Goal: Transaction & Acquisition: Purchase product/service

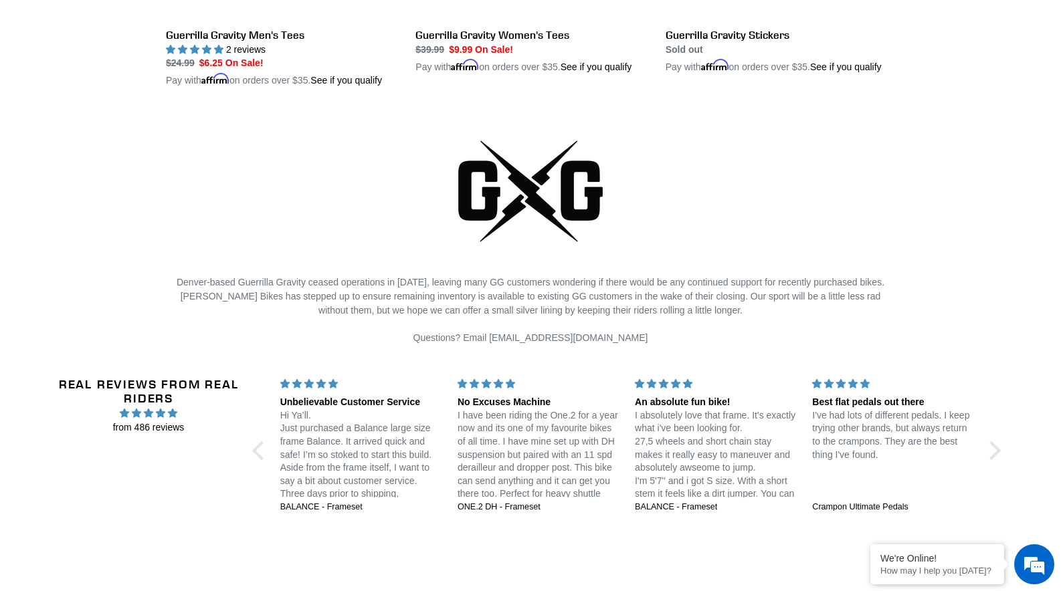
scroll to position [2721, 0]
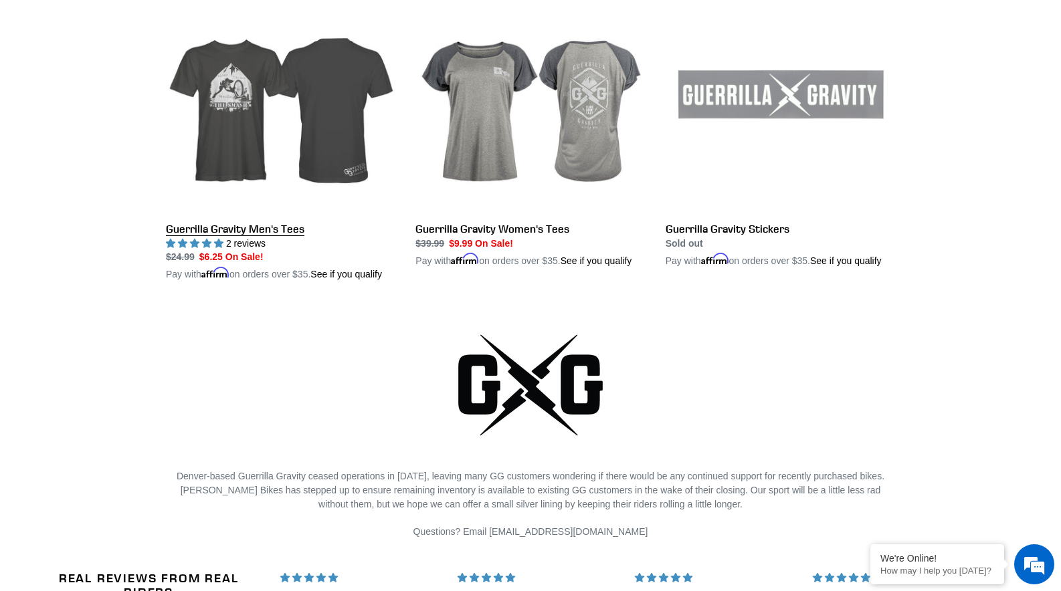
click at [368, 282] on link "Guerrilla Gravity Men's Tees" at bounding box center [280, 132] width 229 height 299
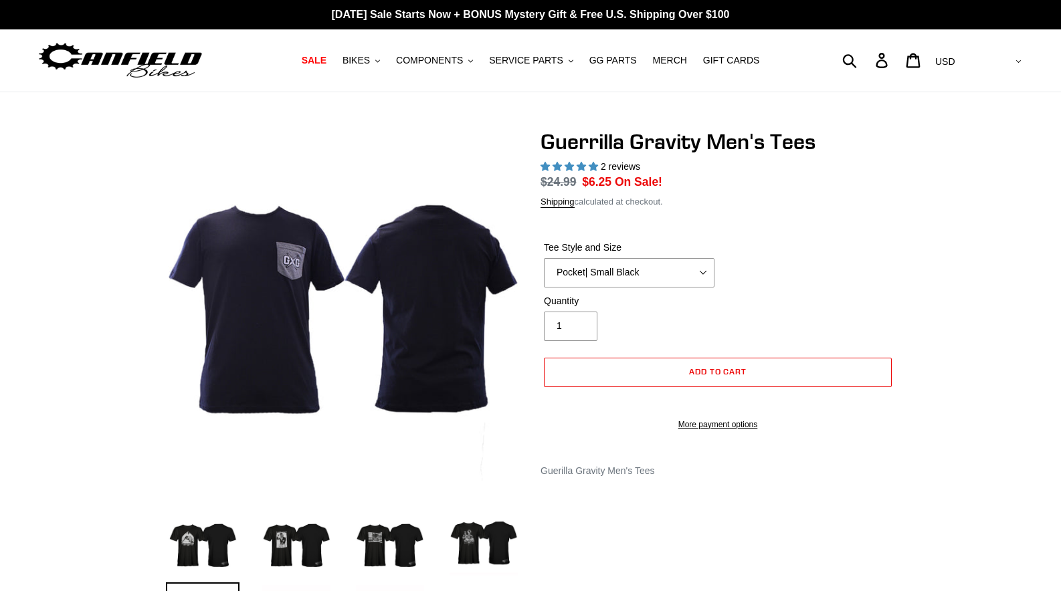
select select "highest-rating"
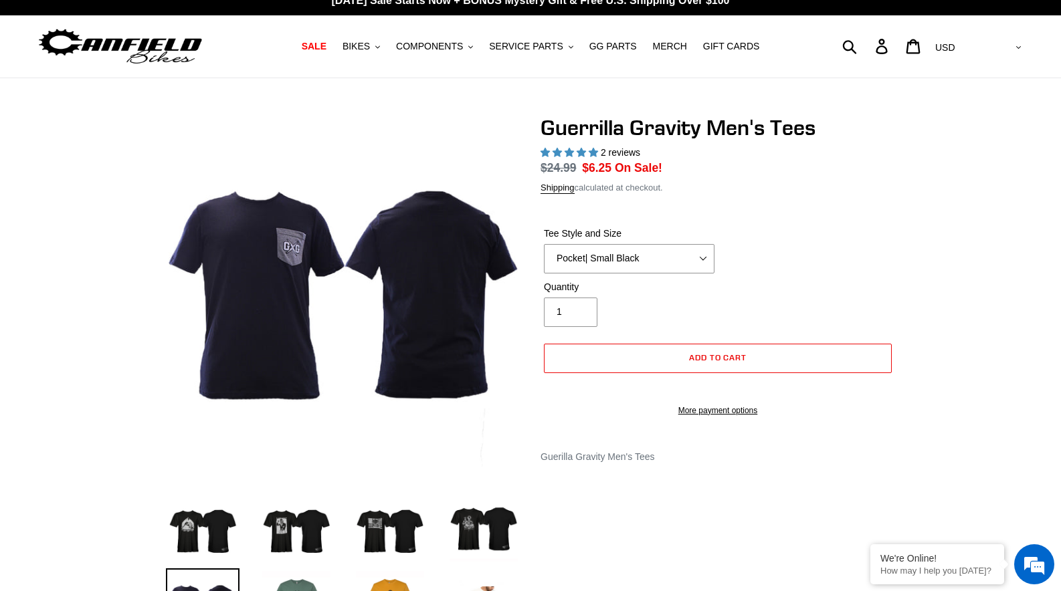
scroll to position [15, 0]
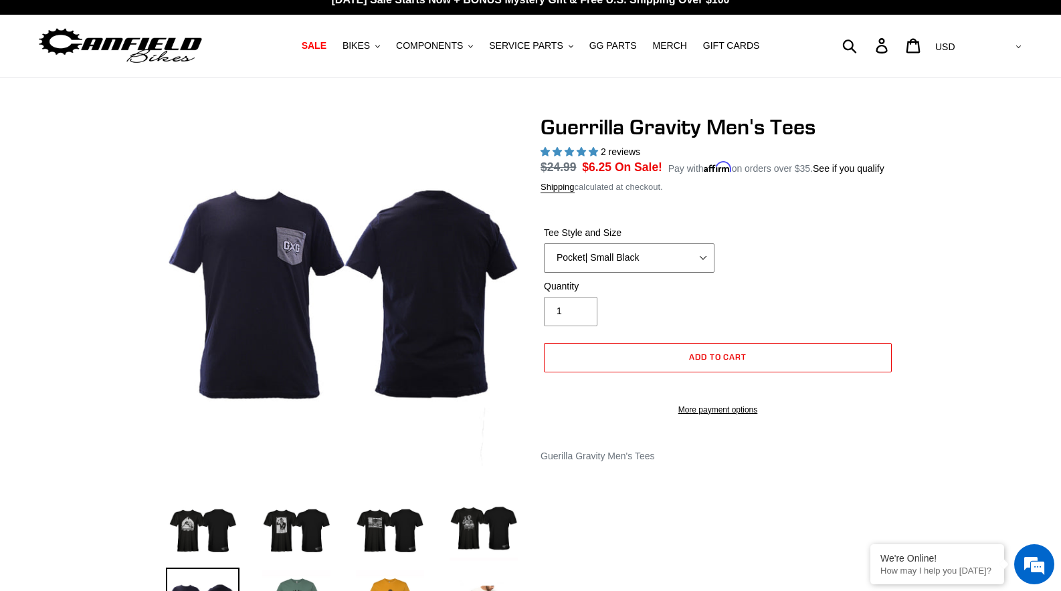
click at [671, 273] on select "Let It Rip | Small Green Let It Rip | Medium Green Megatrail | Small Black Mega…" at bounding box center [629, 257] width 171 height 29
select select "Pocket | Medium Black"
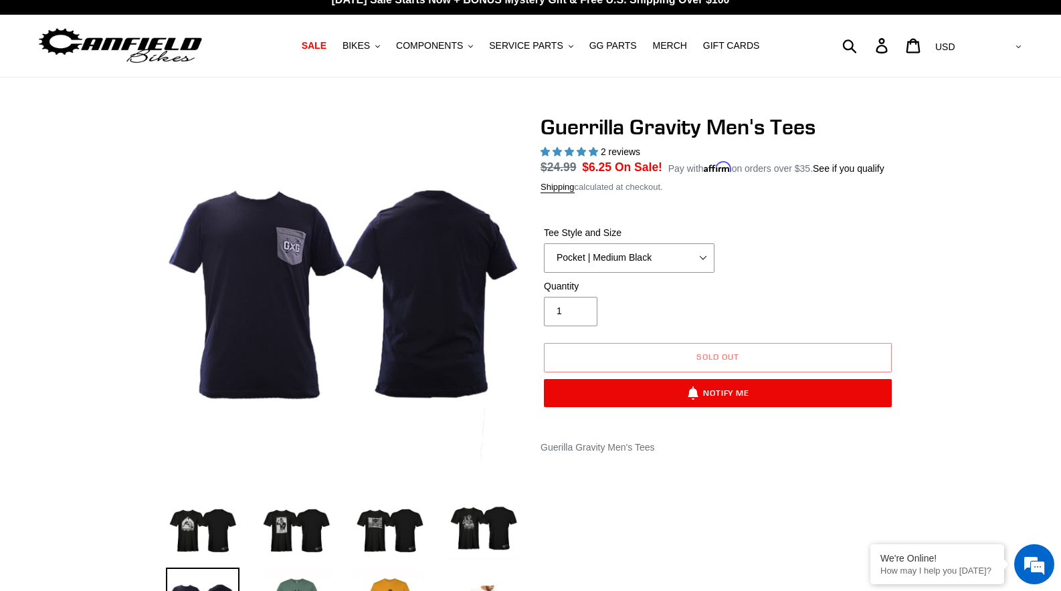
click at [793, 304] on div "Quantity 1" at bounding box center [717, 307] width 354 height 54
click at [601, 52] on link "GG PARTS" at bounding box center [613, 46] width 61 height 18
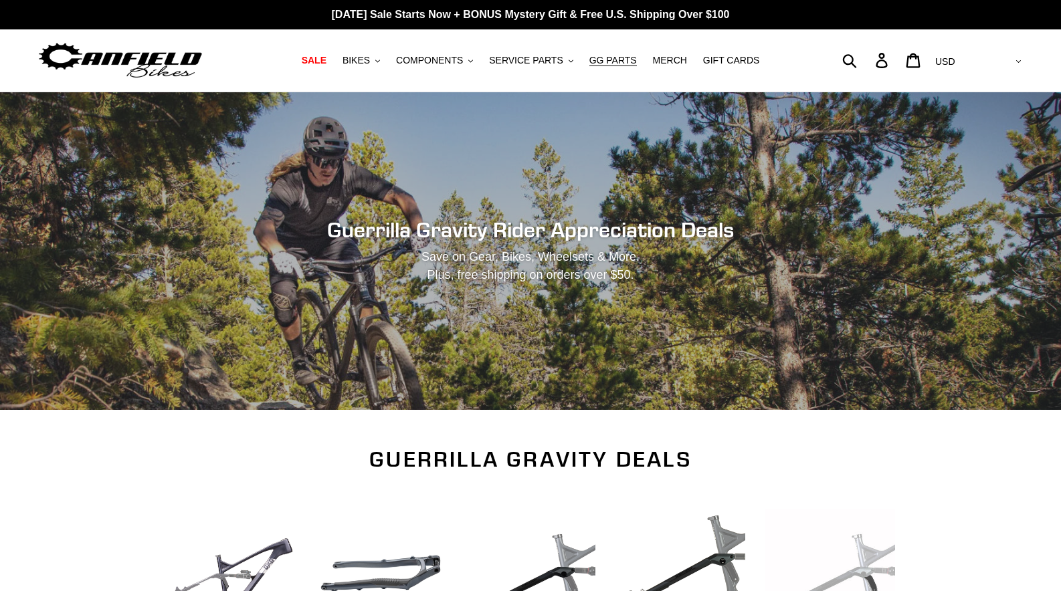
click at [902, 64] on div "Submit Search Account Cart 0 items Currency AED AFN ALL AMD ANG AUD AWG AZN [GE…" at bounding box center [900, 59] width 247 height 29
click at [901, 58] on div "Submit Search Account Cart 0 items Currency AED AFN ALL AMD ANG AUD AWG AZN [GE…" at bounding box center [900, 59] width 247 height 29
click at [900, 62] on div "Submit Search Account Cart 0 items Currency AED AFN ALL AMD ANG AUD AWG AZN [GE…" at bounding box center [900, 59] width 247 height 29
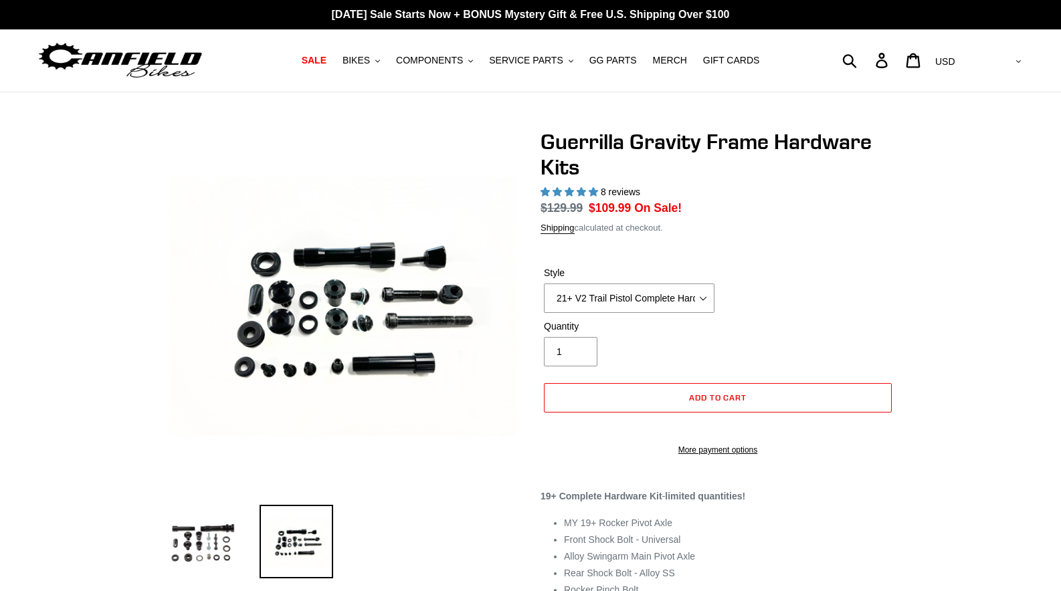
select select "highest-rating"
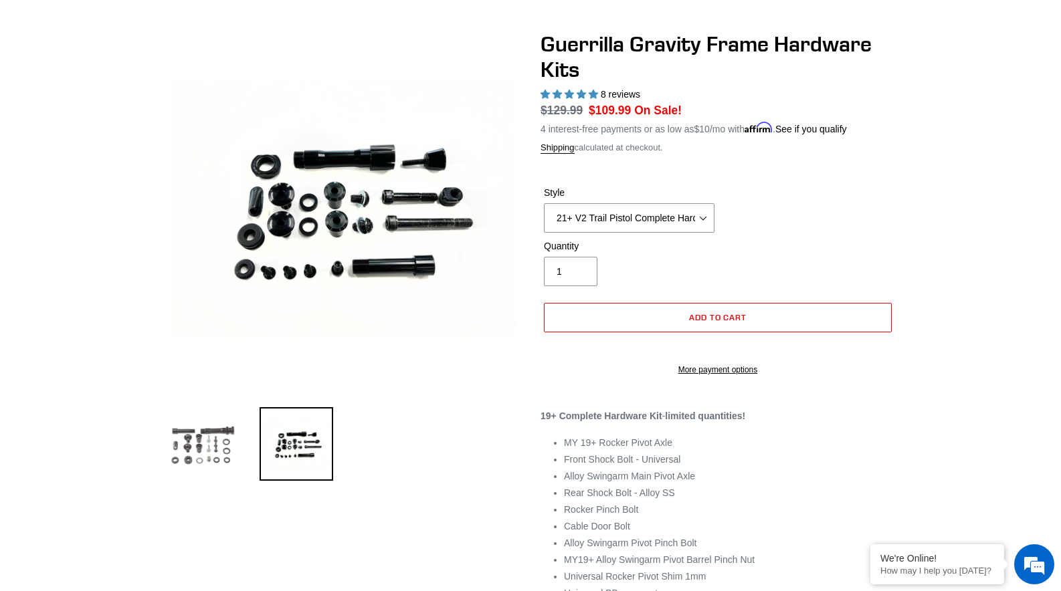
scroll to position [15, 0]
